Goal: Task Accomplishment & Management: Manage account settings

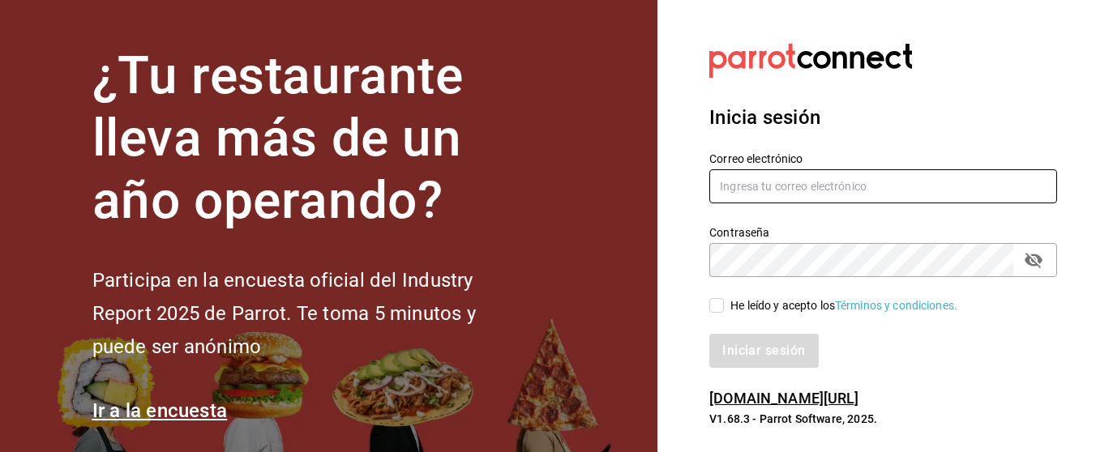
click at [730, 180] on input "text" at bounding box center [883, 186] width 348 height 34
type input "m"
type input "[EMAIL_ADDRESS][DOMAIN_NAME]"
click at [721, 308] on input "He leído y acepto los Términos y condiciones." at bounding box center [716, 305] width 15 height 15
checkbox input "true"
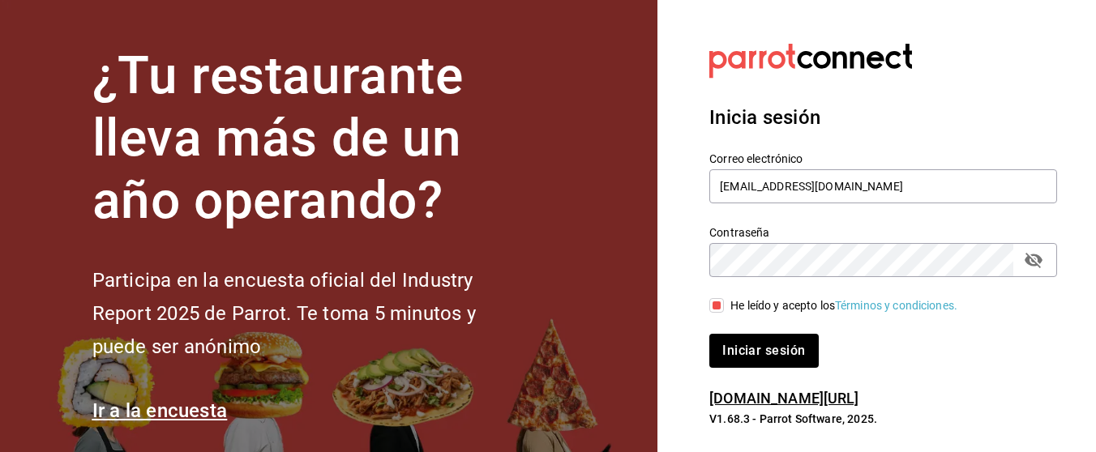
click at [1031, 262] on icon "passwordField" at bounding box center [1033, 260] width 19 height 19
click at [806, 361] on button "Iniciar sesión" at bounding box center [763, 351] width 109 height 34
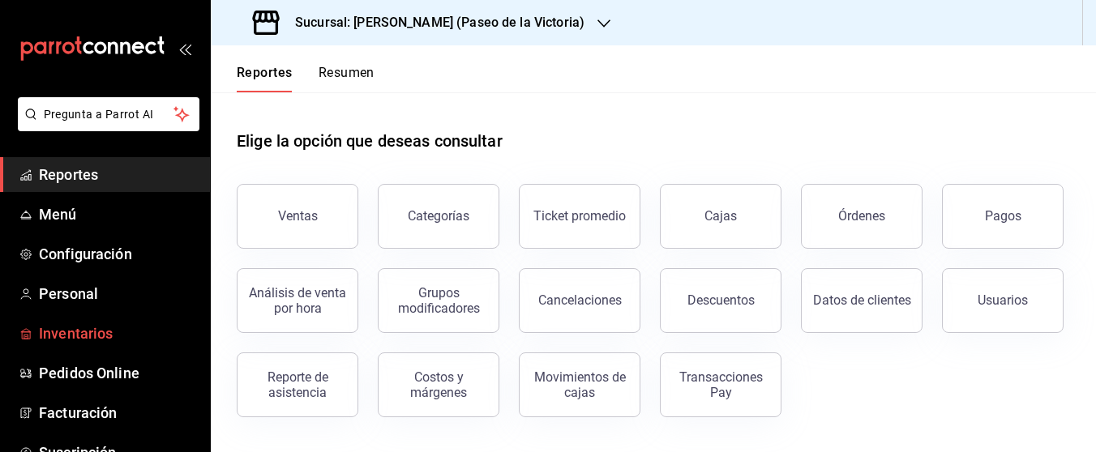
click at [128, 331] on span "Inventarios" at bounding box center [118, 334] width 158 height 22
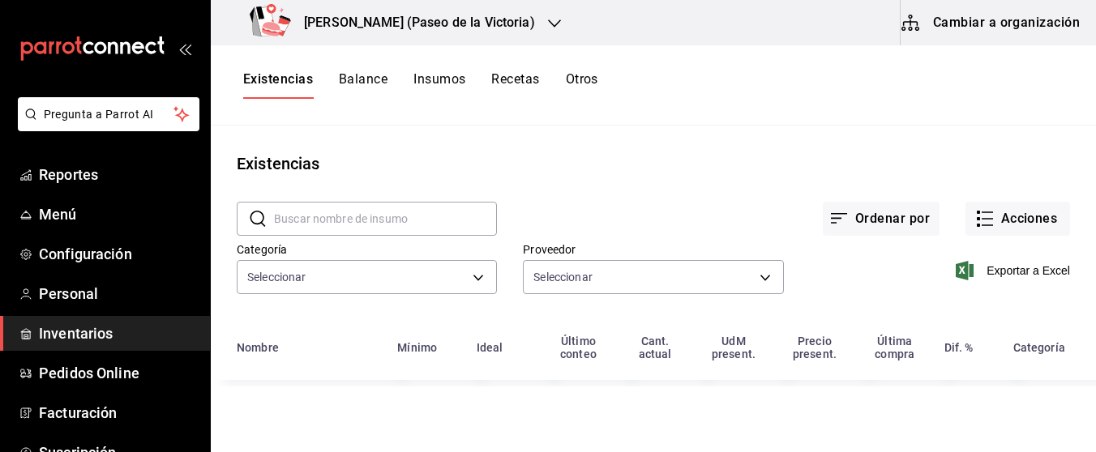
type input "a7ec1a36-c617-4141-9275-7dfcf91f0753,27c71484-daf0-49da-b494-7197d4008cda,183b2…"
type input "bb2e0c78-20c1-4d5d-af6d-2db5908d648f,5671053a-8812-4de8-b29d-c040af700016,0912b…"
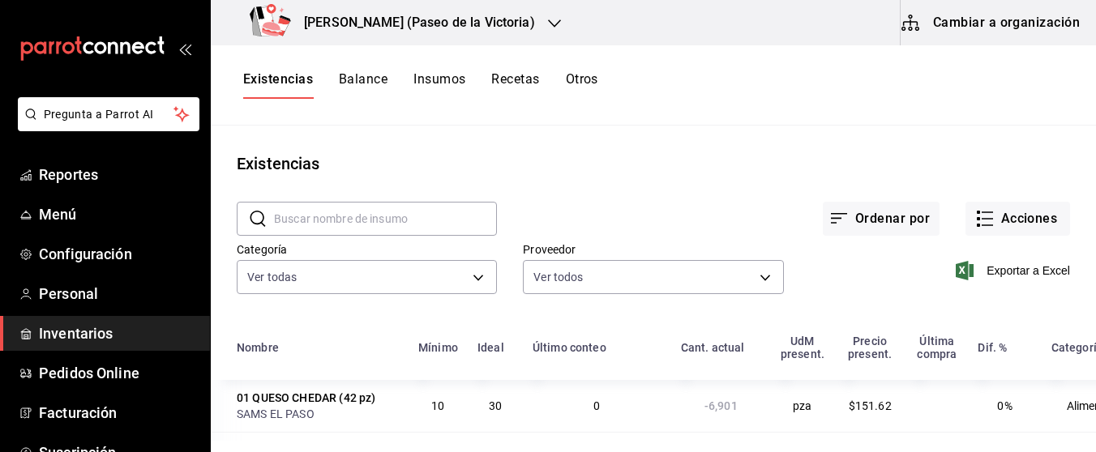
click at [947, 19] on button "Cambiar a organización" at bounding box center [992, 22] width 182 height 45
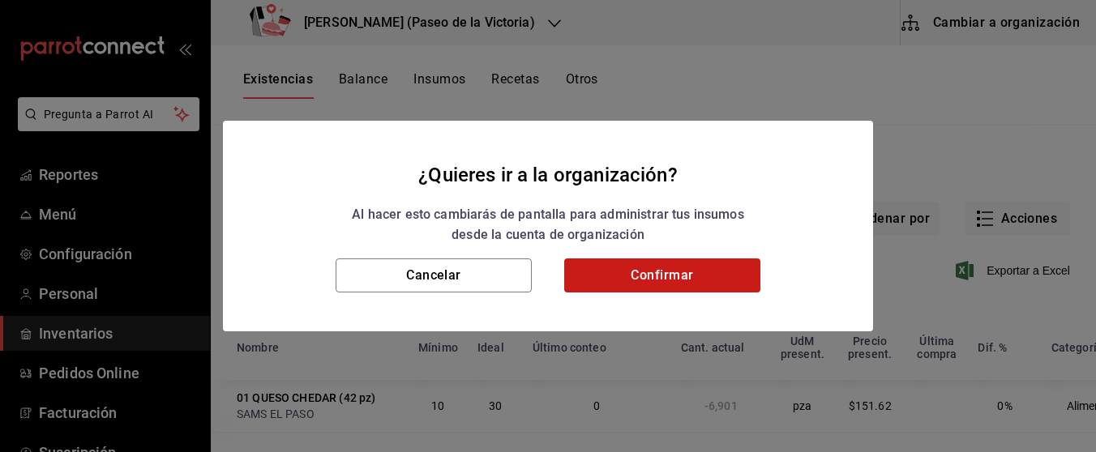
click at [748, 280] on button "Confirmar" at bounding box center [662, 276] width 196 height 34
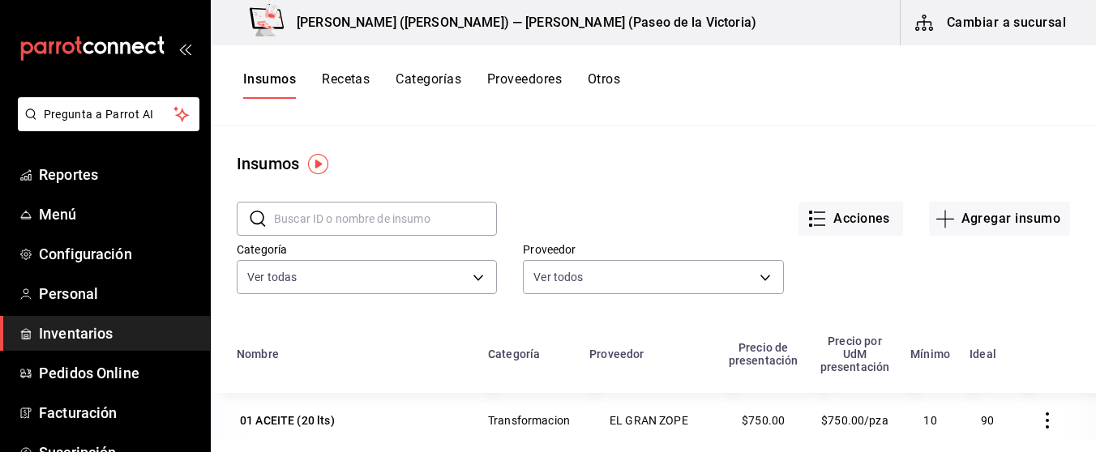
click at [428, 208] on input "text" at bounding box center [385, 219] width 223 height 32
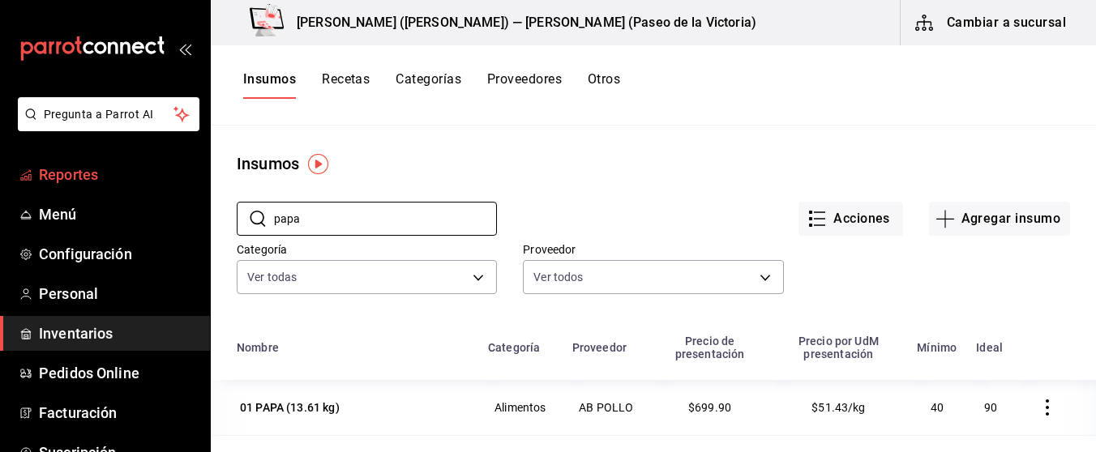
type input "papa"
click at [87, 170] on span "Reportes" at bounding box center [118, 175] width 158 height 22
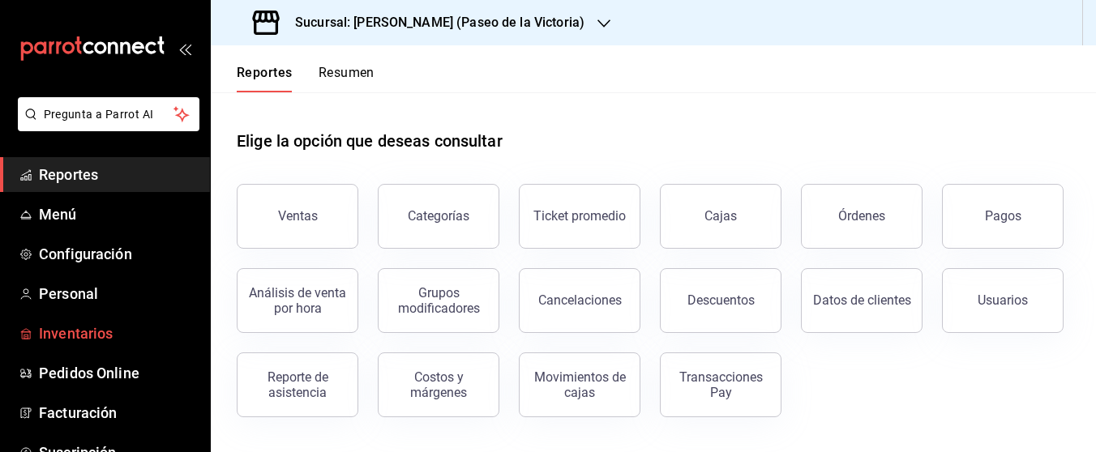
click at [96, 325] on span "Inventarios" at bounding box center [118, 334] width 158 height 22
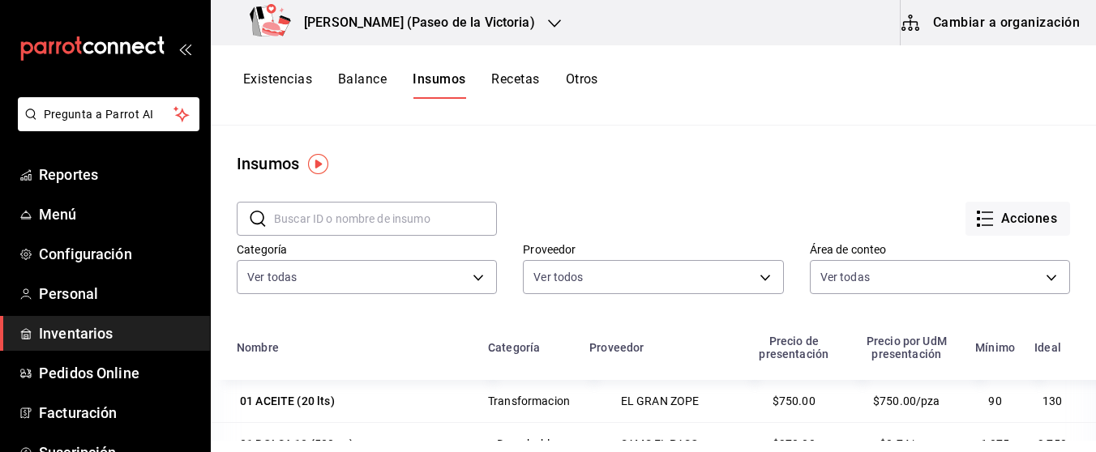
click at [971, 24] on button "Cambiar a organización" at bounding box center [992, 22] width 182 height 45
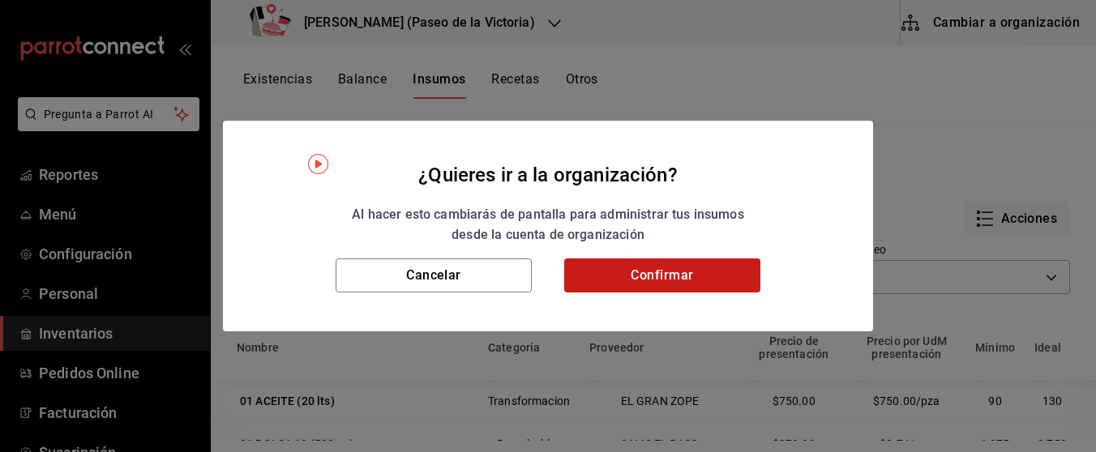
click at [653, 277] on button "Confirmar" at bounding box center [662, 276] width 196 height 34
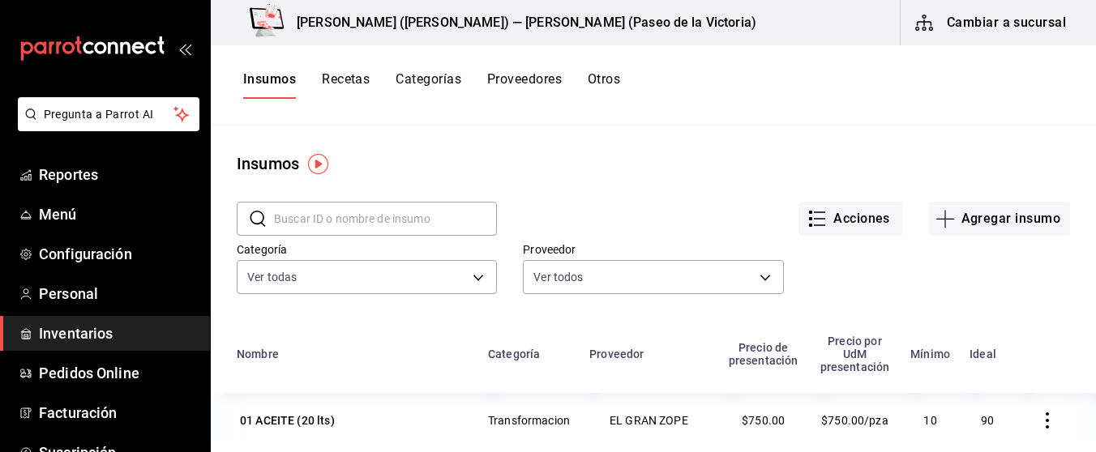
click at [363, 81] on button "Recetas" at bounding box center [346, 85] width 48 height 28
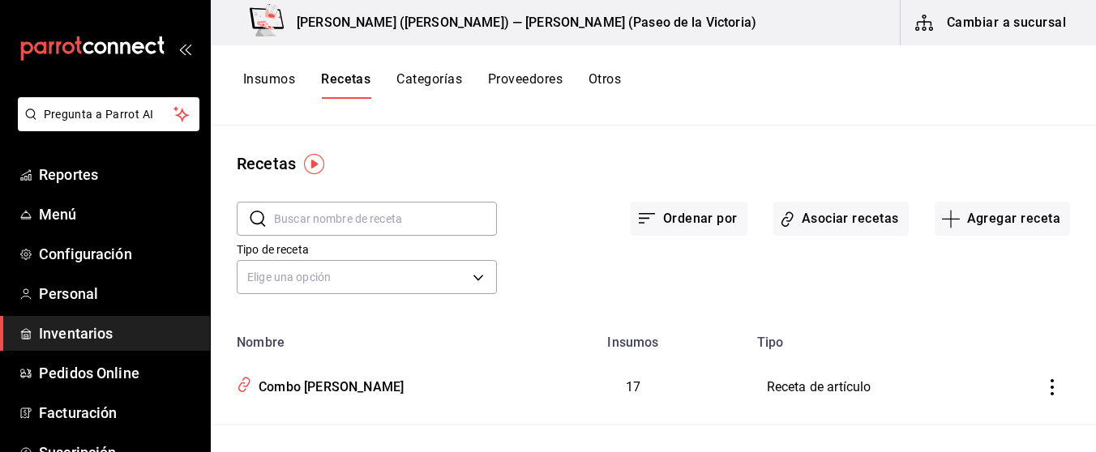
click at [906, 99] on div "Insumos Recetas Categorías Proveedores Otros" at bounding box center [653, 85] width 885 height 80
click at [389, 387] on div "Combo [PERSON_NAME]" at bounding box center [328, 384] width 152 height 25
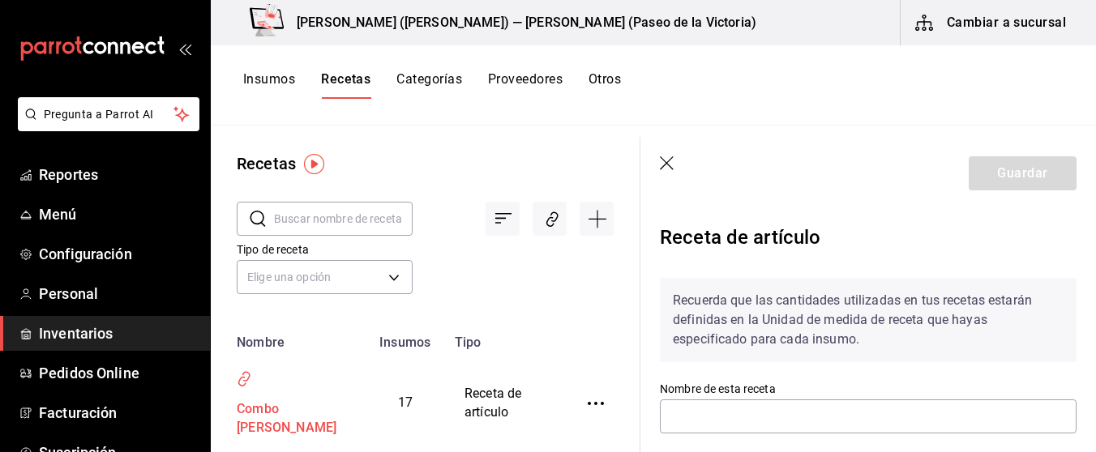
type input "Combo [PERSON_NAME]"
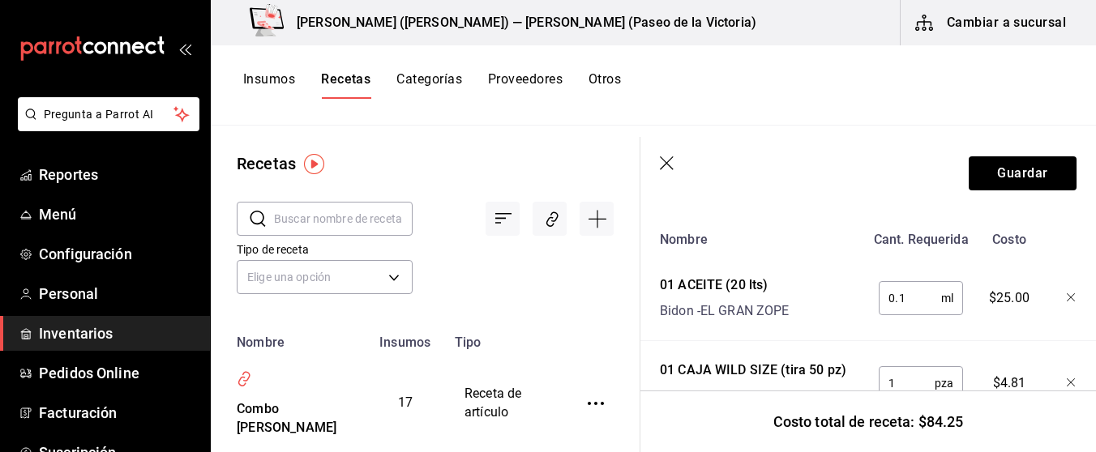
scroll to position [420, 0]
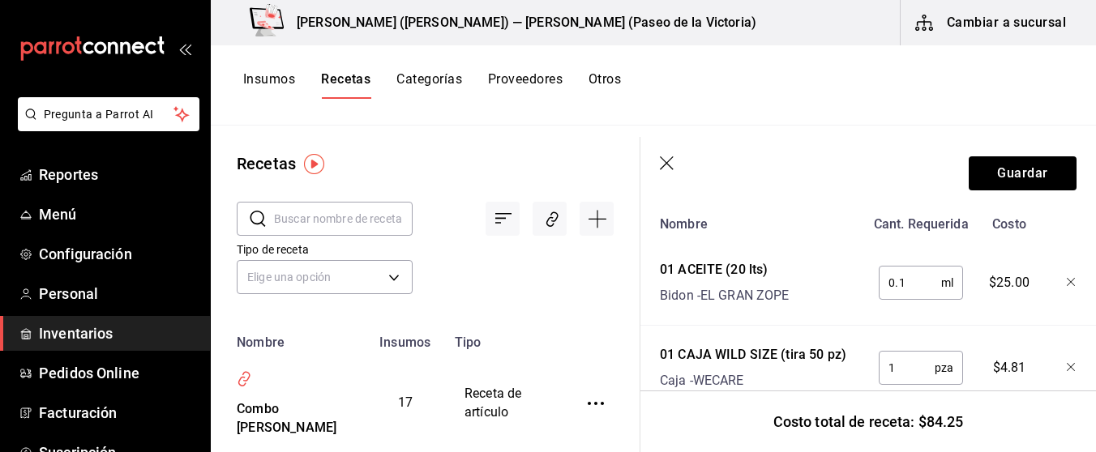
click at [940, 285] on input "0.1" at bounding box center [910, 283] width 62 height 32
type input "0"
type input "2"
type input "0.02"
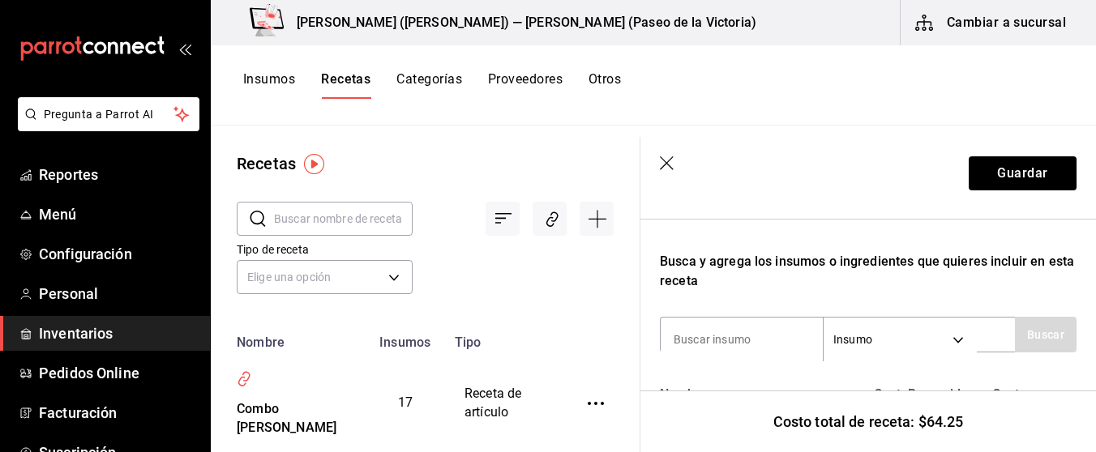
scroll to position [255, 0]
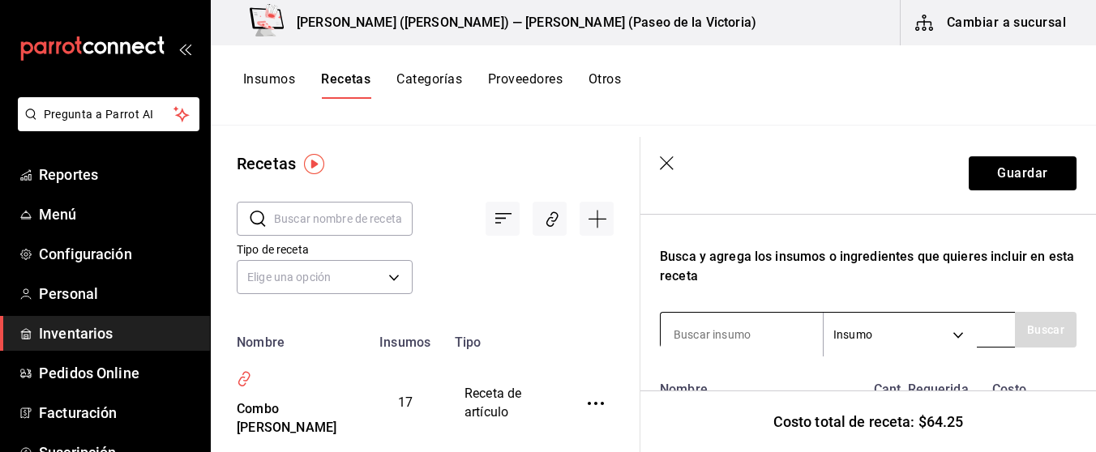
click at [995, 327] on div "Insumo SUPPLY Buscar" at bounding box center [868, 330] width 417 height 36
click at [635, 183] on div "​ ​ Tipo de receta Elige una opción default" at bounding box center [425, 250] width 429 height 149
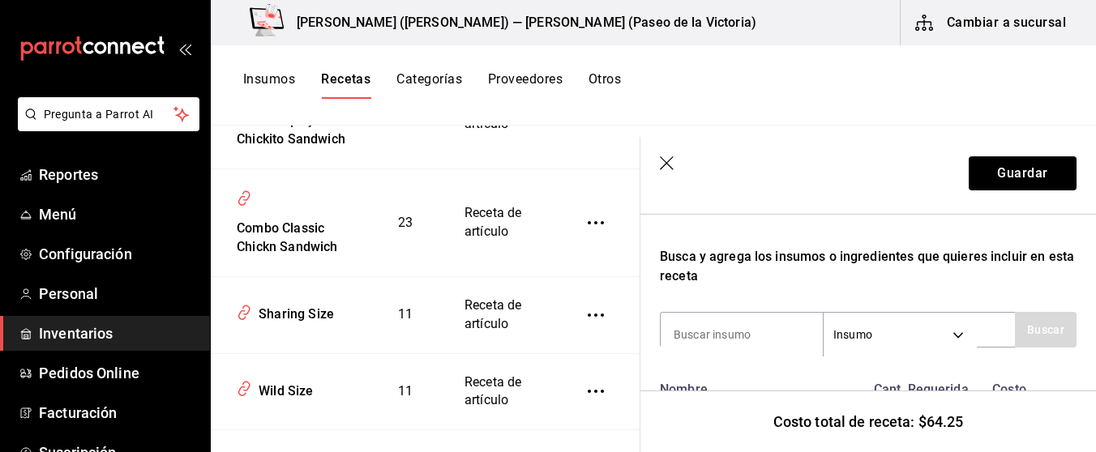
scroll to position [827, 0]
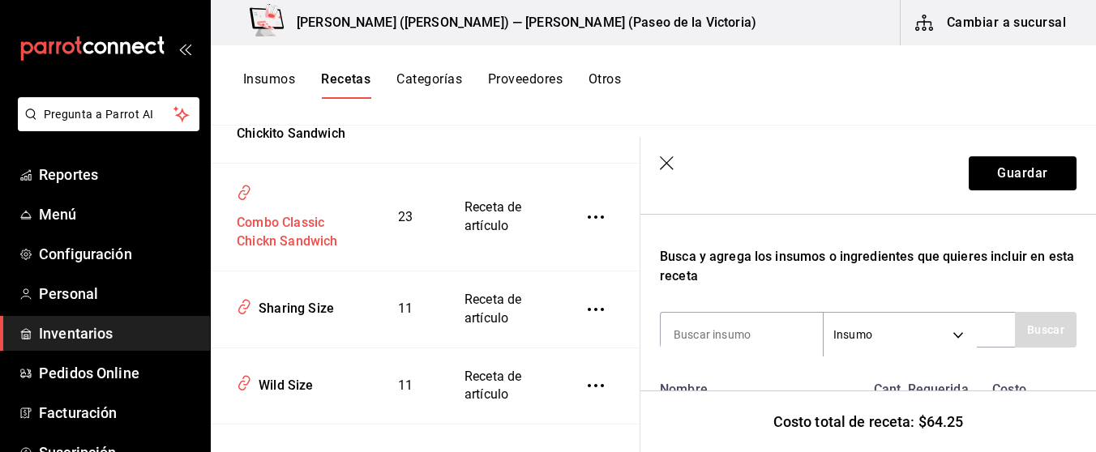
click at [287, 250] on div "Combo Classic Chickn Sandwich" at bounding box center [288, 230] width 116 height 44
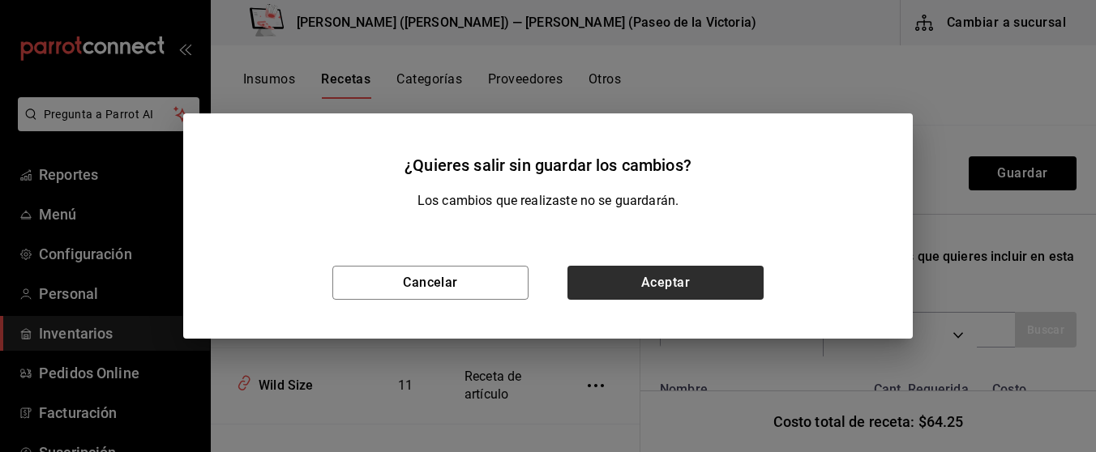
click at [631, 297] on button "Aceptar" at bounding box center [666, 283] width 196 height 34
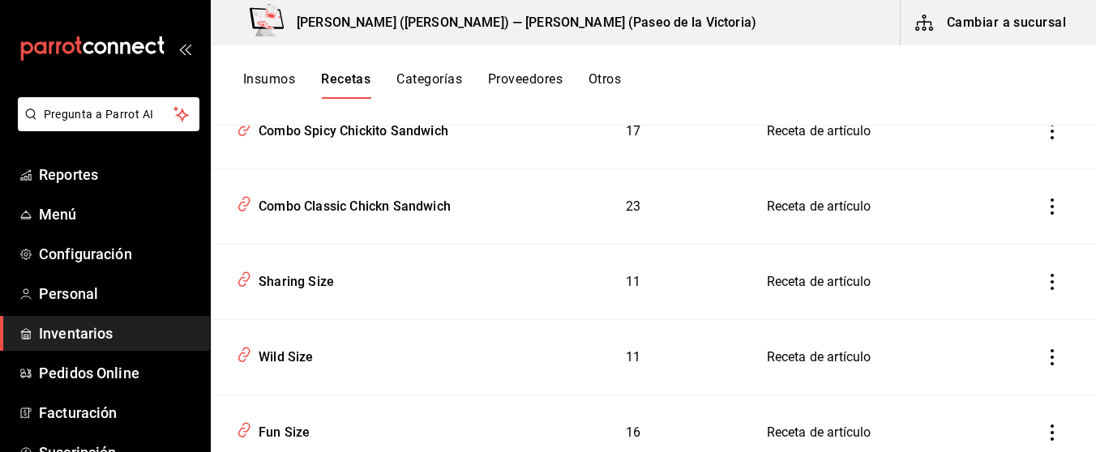
scroll to position [827, 0]
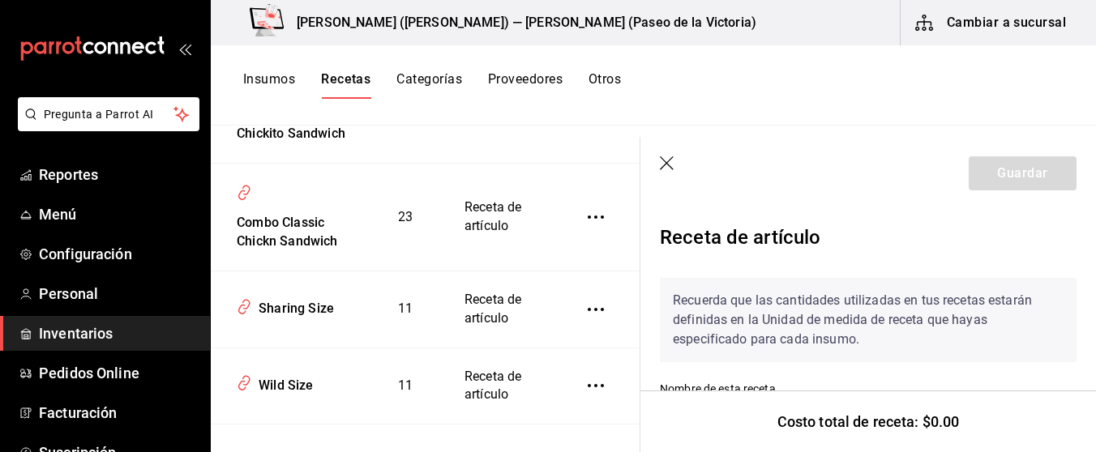
type input "Combo Classic Chickn Sandwich"
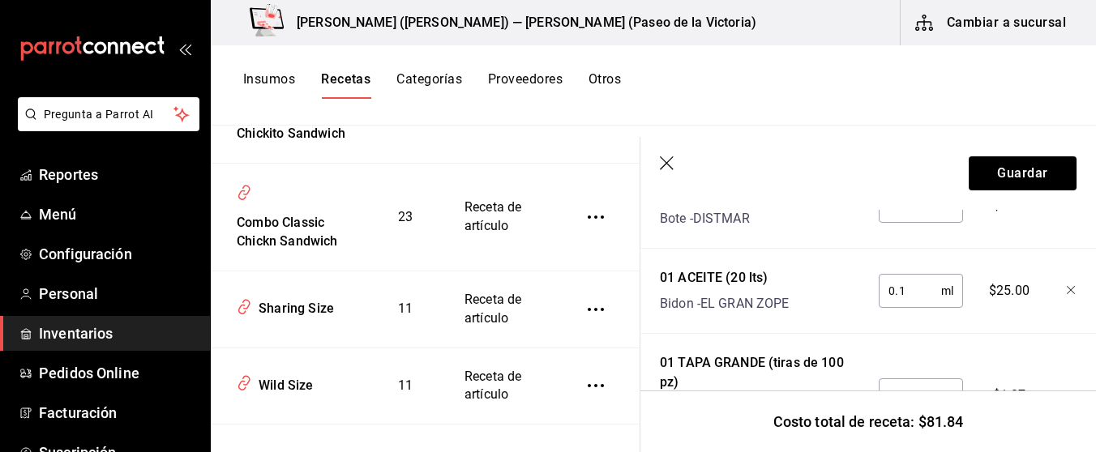
scroll to position [589, 0]
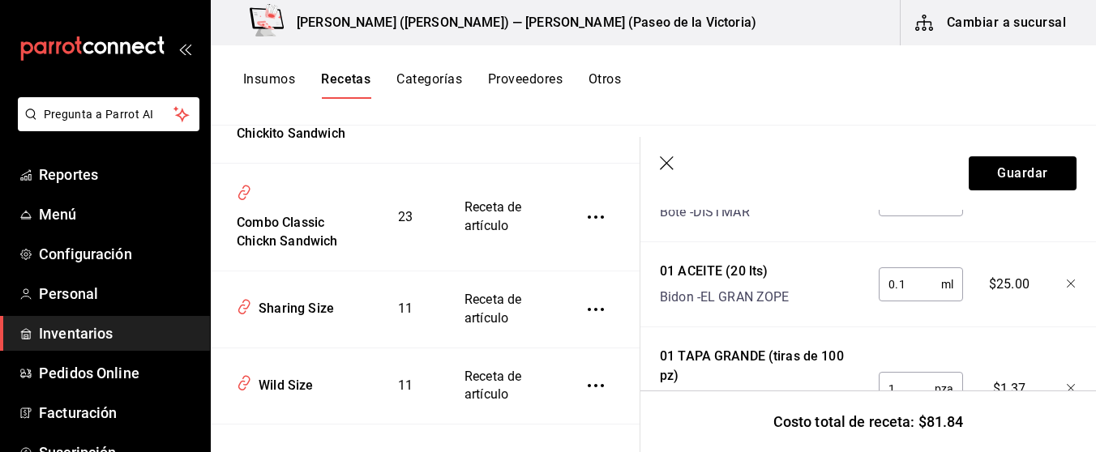
click at [943, 285] on div "0.1 ml ​" at bounding box center [921, 285] width 84 height 34
type input "0.02"
click at [1040, 173] on button "Guardar" at bounding box center [1023, 173] width 108 height 34
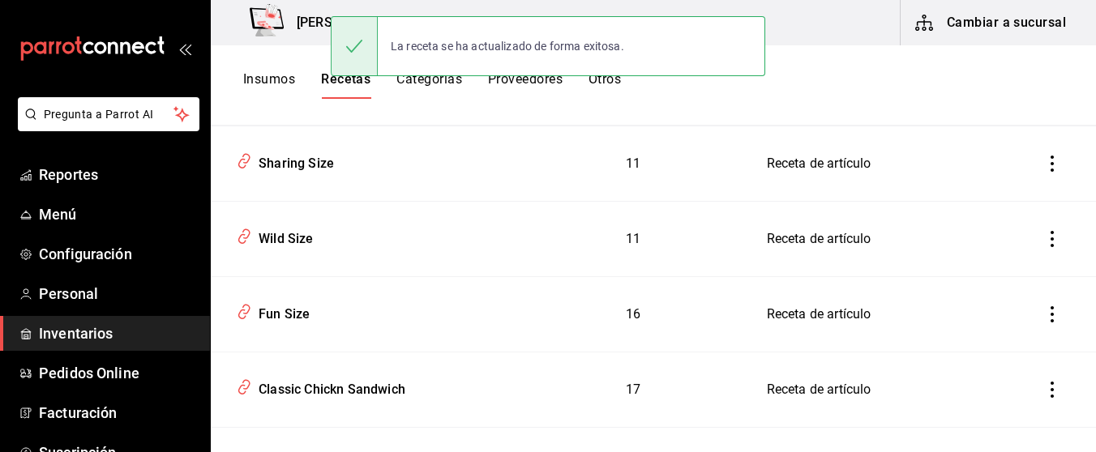
scroll to position [709, 0]
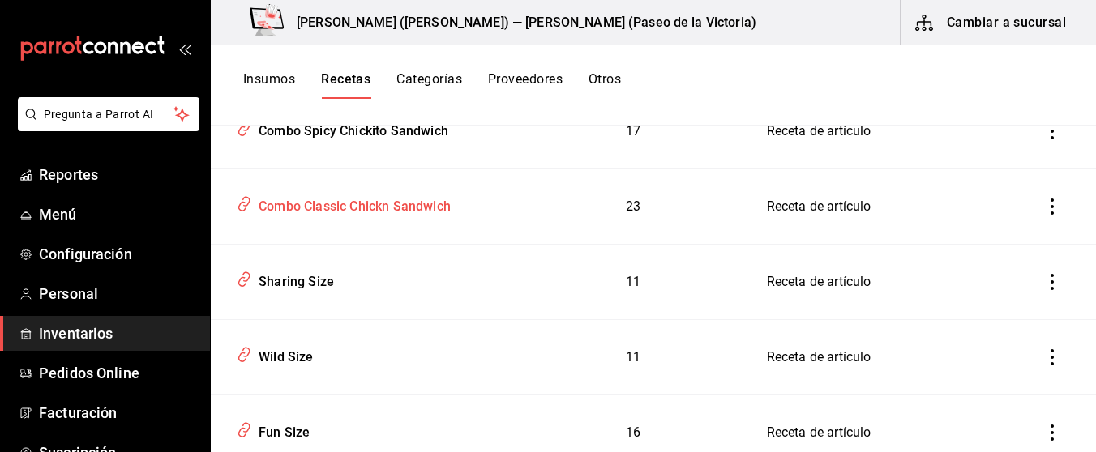
click at [418, 204] on div "Combo Classic Chickn Sandwich" at bounding box center [351, 203] width 199 height 25
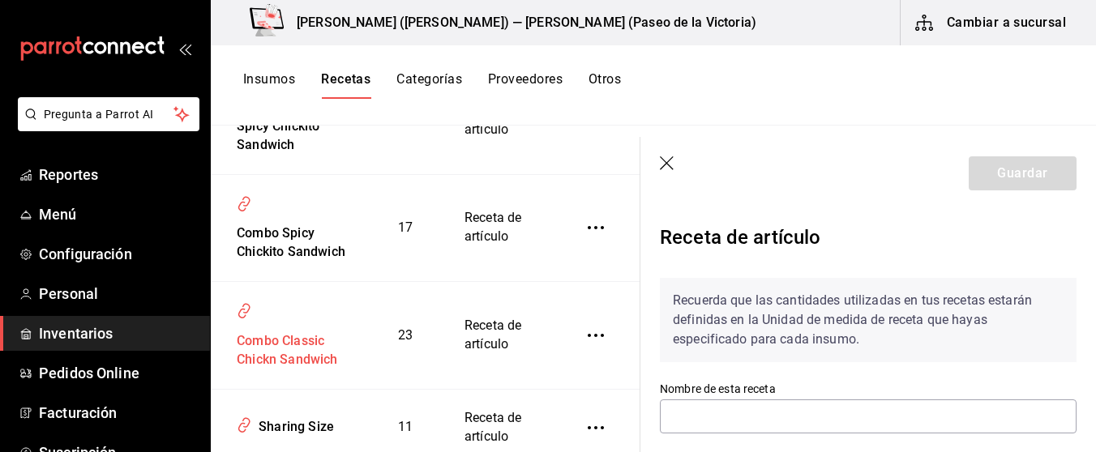
type input "Combo Classic Chickn Sandwich"
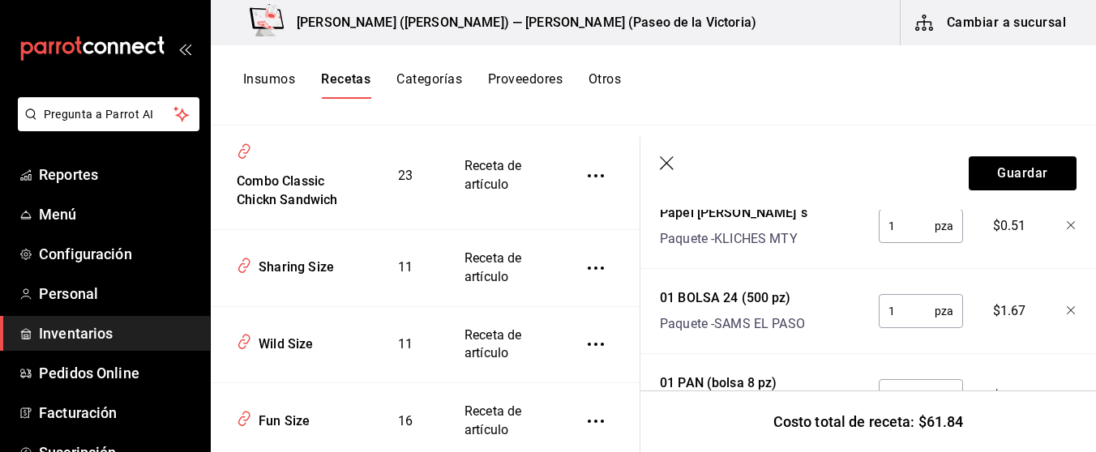
scroll to position [910, 0]
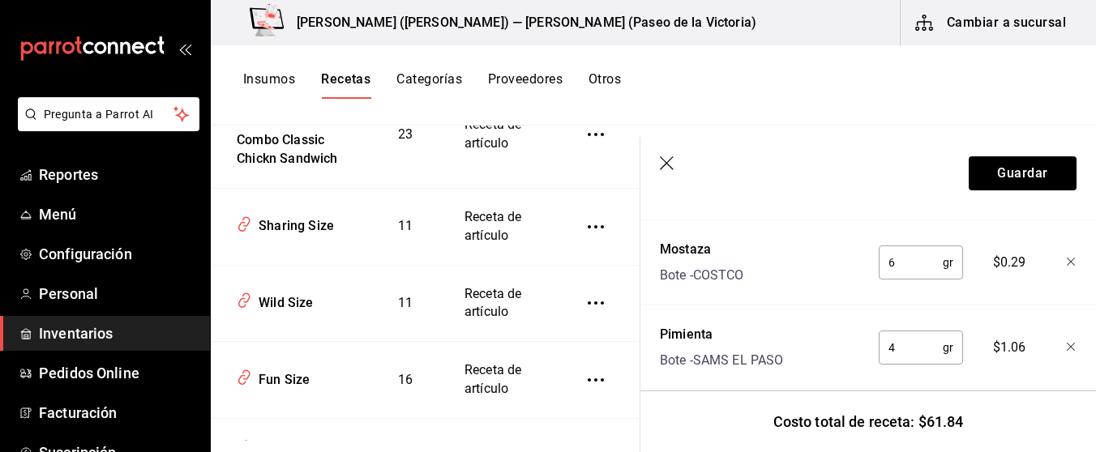
scroll to position [2290, 0]
